Goal: Task Accomplishment & Management: Complete application form

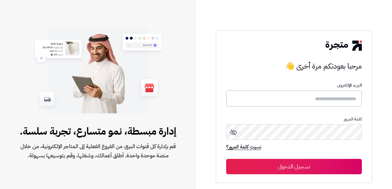
type input "**********"
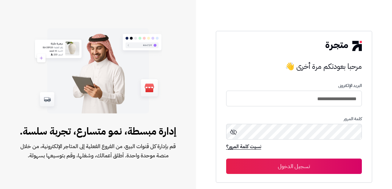
click at [295, 165] on button "تسجيل الدخول" at bounding box center [294, 166] width 136 height 15
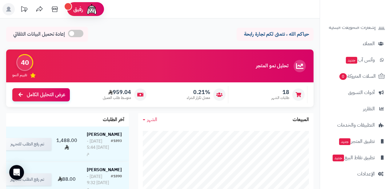
scroll to position [5, 0]
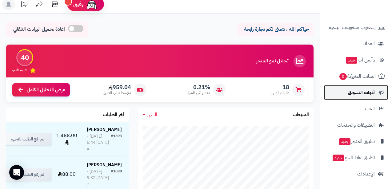
click at [354, 92] on span "أدوات التسويق" at bounding box center [361, 92] width 27 height 9
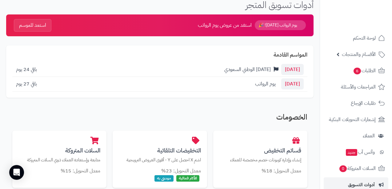
scroll to position [30, 0]
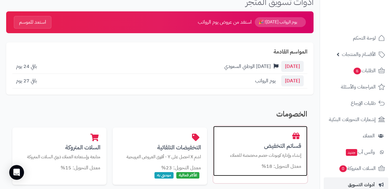
click at [246, 146] on h3 "قسائم التخفيض" at bounding box center [260, 146] width 82 height 6
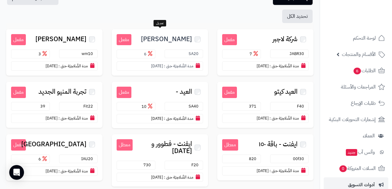
scroll to position [55, 0]
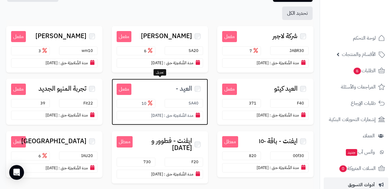
click at [158, 93] on div "مفعل العيد - SA40 10 مدة الصَّلاحِيَة حتى : 04/09/2025" at bounding box center [160, 102] width 96 height 46
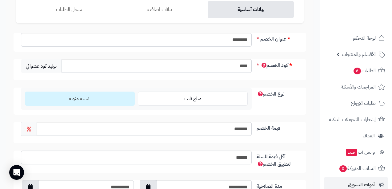
scroll to position [62, 0]
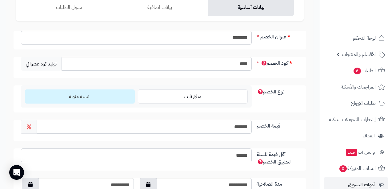
click at [228, 129] on input "*******" at bounding box center [144, 127] width 215 height 14
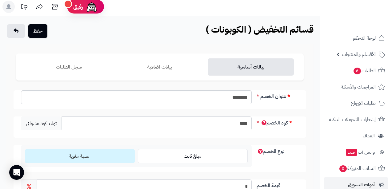
scroll to position [1, 0]
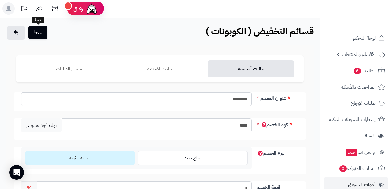
type input "*"
click at [45, 32] on button "حفظ" at bounding box center [37, 33] width 19 height 14
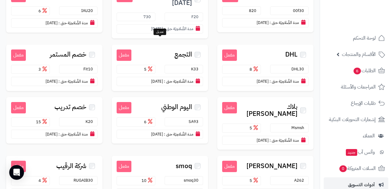
scroll to position [226, 0]
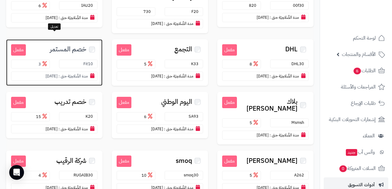
click at [94, 49] on div "مفعل خصم المستمر Fit10 3 مدة الصَّلاحِيَة حتى : 25/12/2025" at bounding box center [54, 62] width 96 height 46
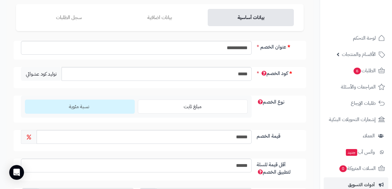
scroll to position [172, 0]
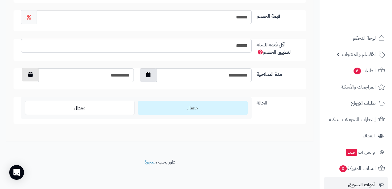
click at [26, 77] on button "button" at bounding box center [30, 75] width 17 height 14
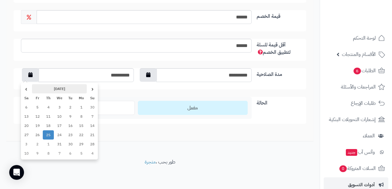
click at [51, 90] on th "[DATE]" at bounding box center [59, 88] width 55 height 9
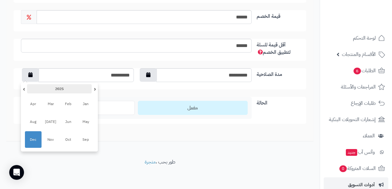
click at [51, 90] on th "2025" at bounding box center [59, 88] width 65 height 9
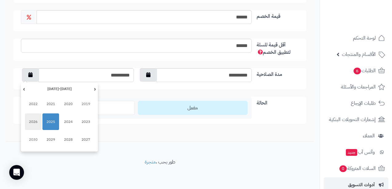
click at [32, 125] on span "2026" at bounding box center [33, 122] width 17 height 17
click at [34, 139] on span "Dec" at bounding box center [33, 139] width 17 height 17
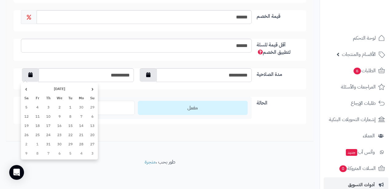
click at [126, 133] on div "**********" at bounding box center [159, 7] width 307 height 267
click at [29, 76] on icon "button" at bounding box center [30, 74] width 4 height 5
click at [40, 91] on th "December 2026" at bounding box center [59, 88] width 55 height 9
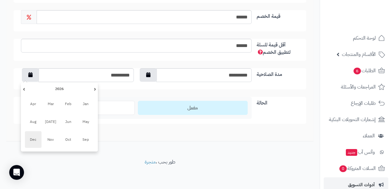
click at [37, 139] on span "Dec" at bounding box center [33, 139] width 17 height 17
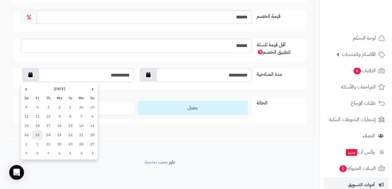
click at [39, 135] on td "25" at bounding box center [37, 134] width 11 height 9
type input "**********"
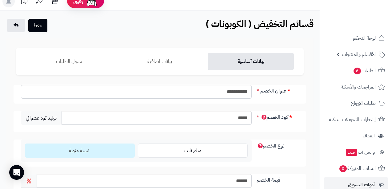
scroll to position [0, 0]
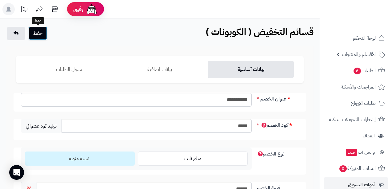
click at [41, 35] on button "حفظ" at bounding box center [37, 33] width 19 height 14
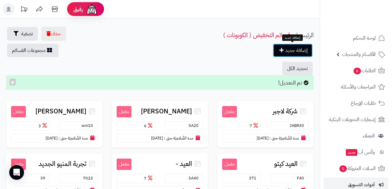
click at [293, 45] on link "إضافة جديد" at bounding box center [293, 51] width 40 height 14
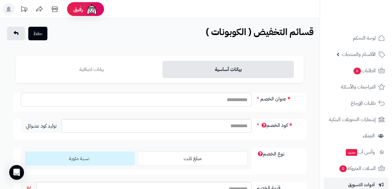
click at [242, 105] on input "عنوان الخصم" at bounding box center [136, 100] width 231 height 14
type input "*"
type input "**********"
click at [242, 126] on input "كود الخصم" at bounding box center [157, 126] width 190 height 14
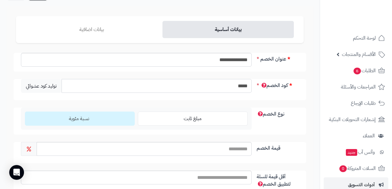
scroll to position [42, 0]
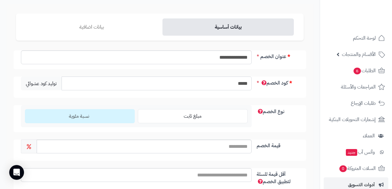
type input "*****"
click at [173, 149] on input "قيمة الخصم" at bounding box center [144, 147] width 215 height 14
type input "*"
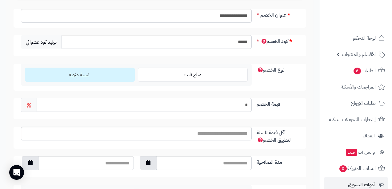
scroll to position [100, 0]
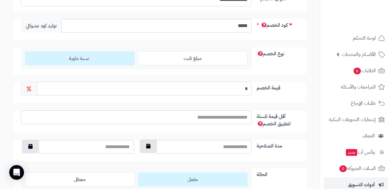
click at [152, 146] on button "button" at bounding box center [148, 147] width 17 height 14
type input "**********"
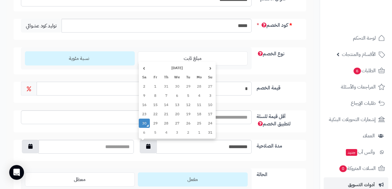
click at [147, 125] on td "30" at bounding box center [144, 123] width 11 height 9
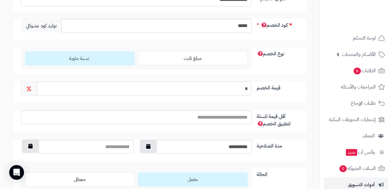
click at [29, 145] on icon "button" at bounding box center [30, 146] width 4 height 5
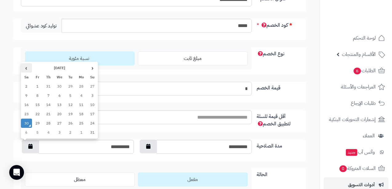
click at [26, 65] on th "›" at bounding box center [26, 67] width 11 height 9
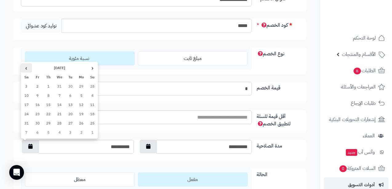
click at [26, 65] on th "›" at bounding box center [26, 67] width 11 height 9
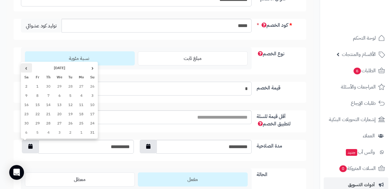
click at [26, 65] on th "›" at bounding box center [26, 67] width 11 height 9
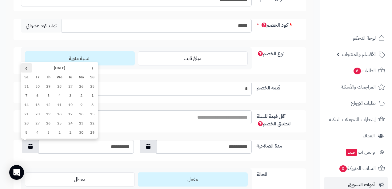
click at [26, 65] on th "›" at bounding box center [26, 67] width 11 height 9
click at [26, 68] on th "›" at bounding box center [26, 67] width 11 height 9
click at [39, 91] on td "8" at bounding box center [37, 95] width 11 height 9
type input "**********"
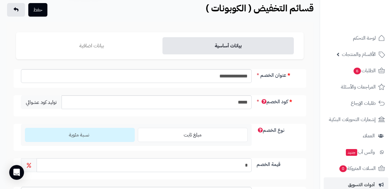
scroll to position [28, 0]
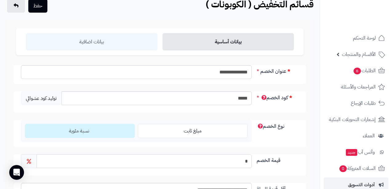
type input "*"
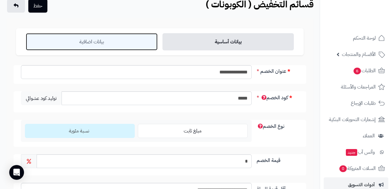
click at [106, 41] on link "بيانات اضافية" at bounding box center [92, 41] width 132 height 17
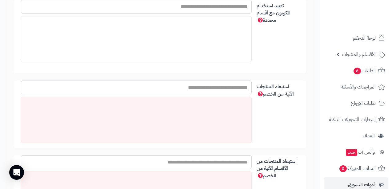
scroll to position [174, 0]
click at [195, 86] on input "استبعاد المنتجات الآتية من الخصم" at bounding box center [136, 88] width 231 height 14
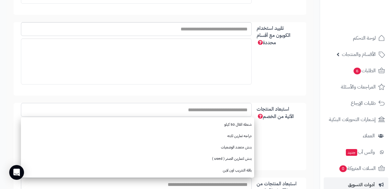
scroll to position [148, 0]
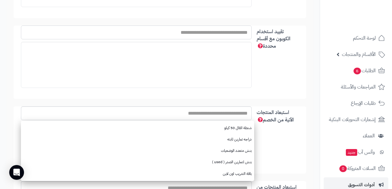
click at [192, 26] on input "تقييد استخدام الكوبون مع أقسام محددة" at bounding box center [136, 33] width 231 height 14
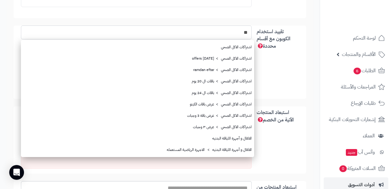
type input "*"
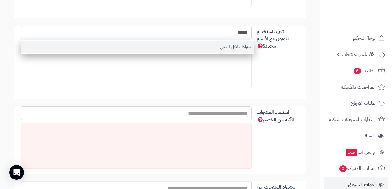
type input "*****"
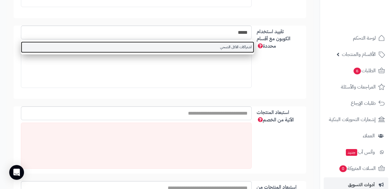
click at [179, 44] on link "اشتراكات الاكل الصحي" at bounding box center [137, 47] width 233 height 11
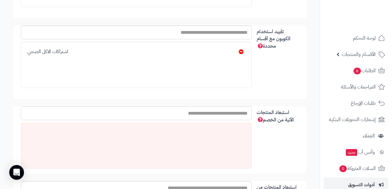
click at [213, 109] on input "استبعاد المنتجات الآتية من الخصم" at bounding box center [136, 113] width 231 height 14
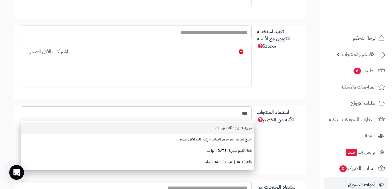
type input "***"
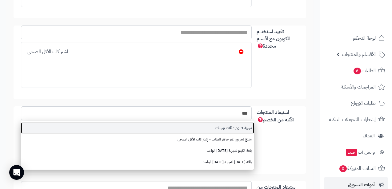
click at [208, 126] on link "تجربة 1 يوم - ثلاث وجبات" at bounding box center [137, 127] width 233 height 11
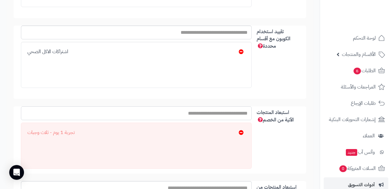
click at [211, 111] on input "استبعاد المنتجات الآتية من الخصم" at bounding box center [136, 113] width 231 height 14
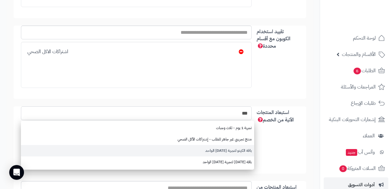
type input "***"
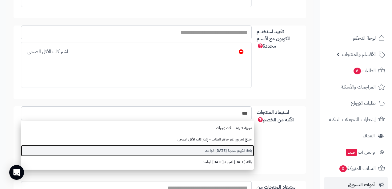
click at [203, 153] on link "باقة الكيتو لتجربة اليوم الواحد" at bounding box center [137, 150] width 233 height 11
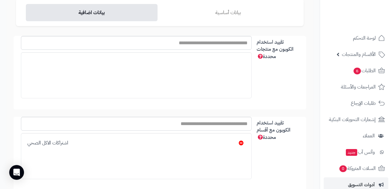
scroll to position [0, 0]
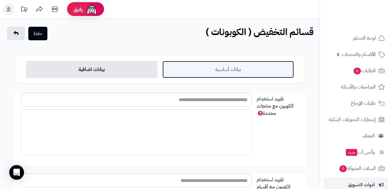
click at [227, 68] on link "بيانات أساسية" at bounding box center [228, 69] width 132 height 17
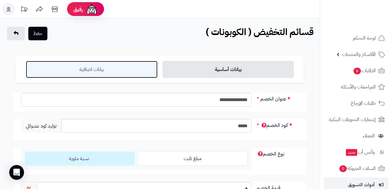
click at [125, 74] on link "بيانات اضافية" at bounding box center [92, 69] width 132 height 17
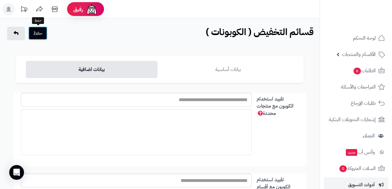
click at [42, 38] on button "حفظ" at bounding box center [37, 33] width 19 height 14
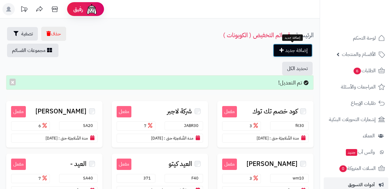
click at [283, 54] on link "إضافة جديد" at bounding box center [293, 51] width 40 height 14
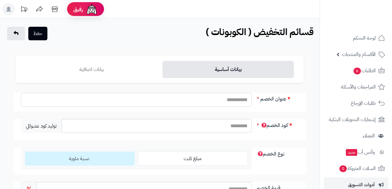
click at [239, 98] on input "عنوان الخصم" at bounding box center [136, 100] width 231 height 14
type input "*******"
click at [231, 121] on input "كود الخصم" at bounding box center [157, 126] width 190 height 14
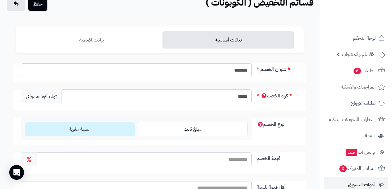
scroll to position [40, 0]
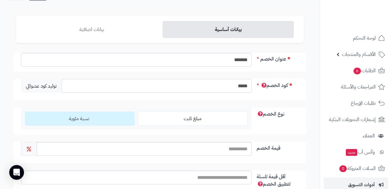
type input "*****"
click at [229, 151] on input "قيمة الخصم" at bounding box center [144, 149] width 215 height 14
type input "*"
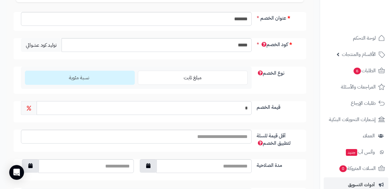
scroll to position [82, 0]
click at [152, 161] on button "button" at bounding box center [148, 165] width 17 height 14
type input "**********"
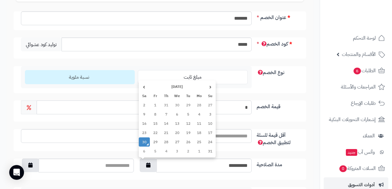
click at [144, 139] on td "30" at bounding box center [144, 142] width 11 height 9
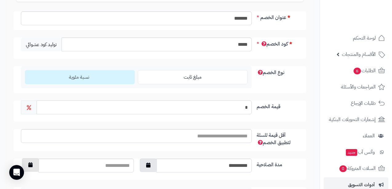
click at [26, 163] on button "button" at bounding box center [30, 165] width 17 height 14
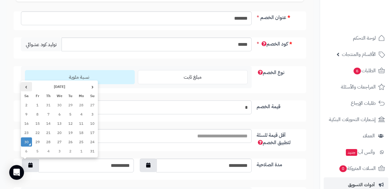
click at [26, 88] on th "›" at bounding box center [26, 86] width 11 height 9
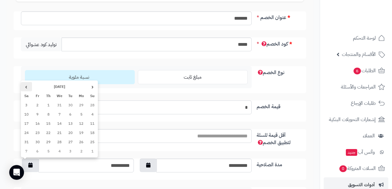
click at [26, 88] on th "›" at bounding box center [26, 86] width 11 height 9
click at [27, 87] on th "›" at bounding box center [26, 86] width 11 height 9
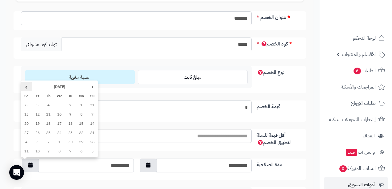
click at [27, 87] on th "›" at bounding box center [26, 86] width 11 height 9
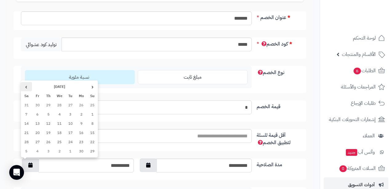
click at [27, 87] on th "›" at bounding box center [26, 86] width 11 height 9
click at [45, 140] on td "31" at bounding box center [48, 142] width 11 height 9
type input "**********"
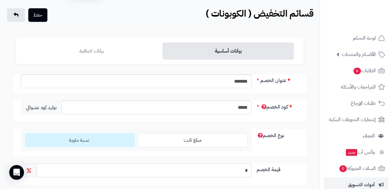
scroll to position [0, 0]
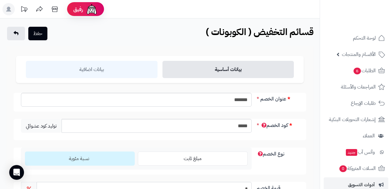
type input "*"
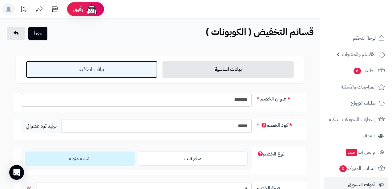
click at [86, 66] on link "بيانات اضافية" at bounding box center [92, 69] width 132 height 17
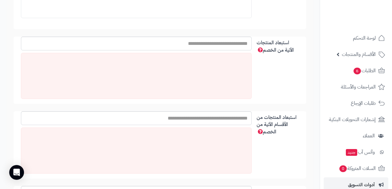
scroll to position [185, 0]
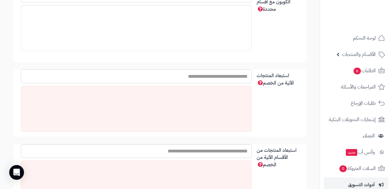
click at [169, 81] on input "استبعاد المنتجات الآتية من الخصم" at bounding box center [136, 77] width 231 height 14
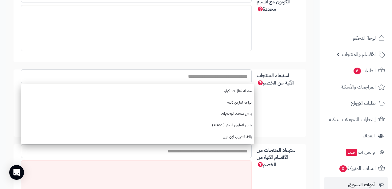
type input "*"
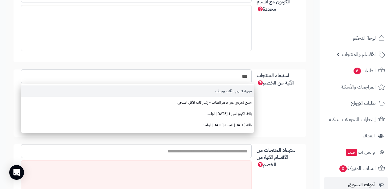
type input "***"
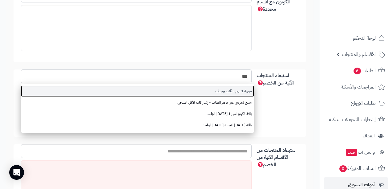
click at [187, 89] on link "تجربة 1 يوم - ثلاث وجبات" at bounding box center [137, 91] width 233 height 11
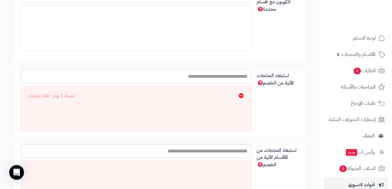
click at [194, 80] on input "استبعاد المنتجات الآتية من الخصم" at bounding box center [136, 77] width 231 height 14
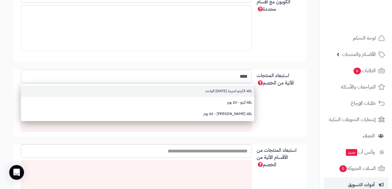
type input "****"
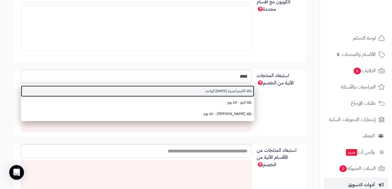
click at [194, 90] on link "باقة الكيتو لتجربة اليوم الواحد" at bounding box center [137, 91] width 233 height 11
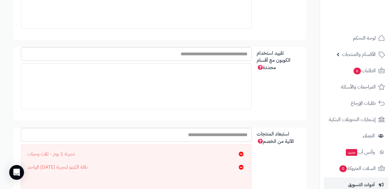
scroll to position [118, 0]
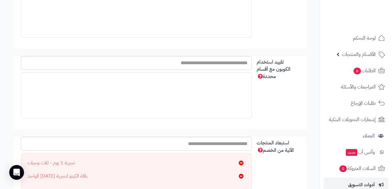
drag, startPoint x: 202, startPoint y: 70, endPoint x: 202, endPoint y: 65, distance: 5.5
click at [202, 69] on div at bounding box center [136, 90] width 236 height 69
click at [202, 65] on input "تقييد استخدام الكوبون مع أقسام محددة" at bounding box center [136, 63] width 231 height 14
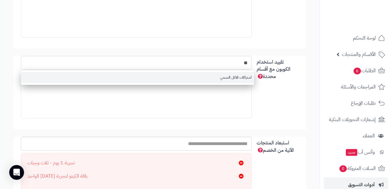
type input "**"
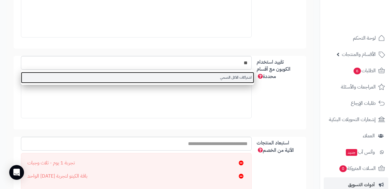
click at [200, 78] on link "اشتراكات الاكل الصحي" at bounding box center [137, 77] width 233 height 11
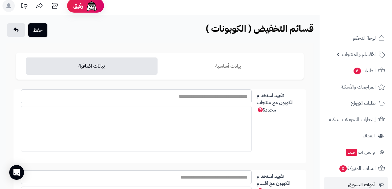
scroll to position [0, 0]
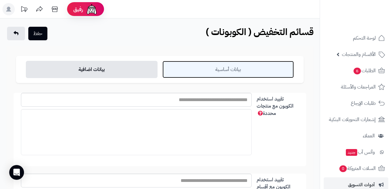
click at [211, 76] on link "بيانات أساسية" at bounding box center [228, 69] width 132 height 17
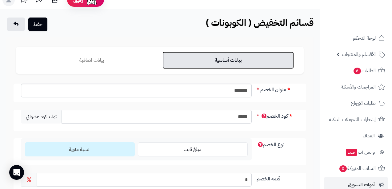
scroll to position [11, 0]
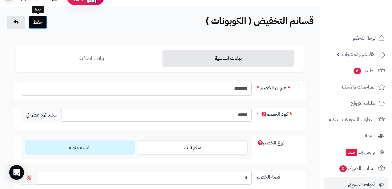
click at [45, 27] on button "حفظ" at bounding box center [37, 22] width 19 height 14
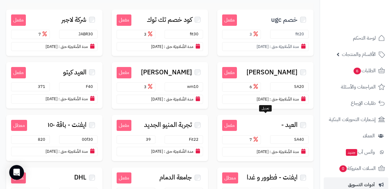
scroll to position [86, 0]
